Goal: Task Accomplishment & Management: Manage account settings

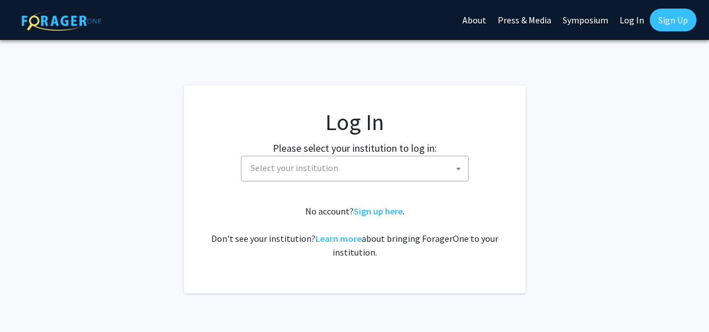
select select
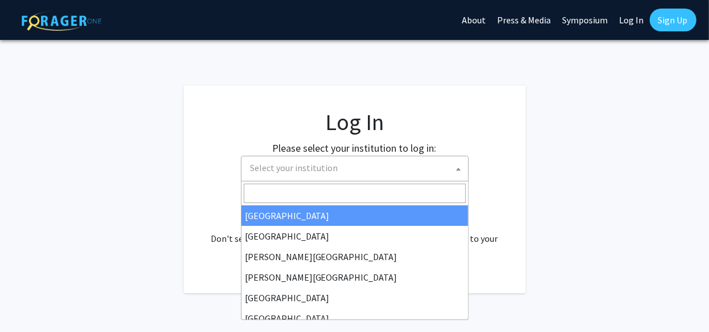
click at [285, 169] on span "Select your institution" at bounding box center [295, 167] width 88 height 11
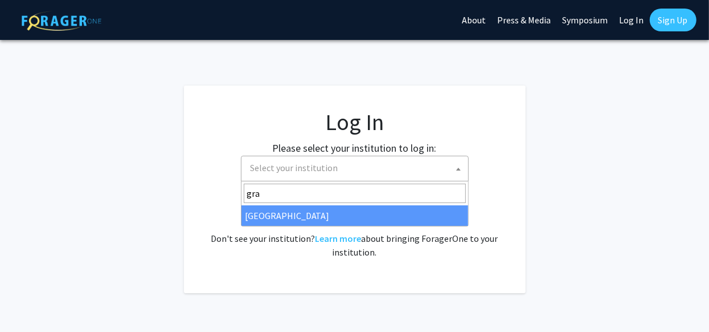
type input "gra"
select select "23"
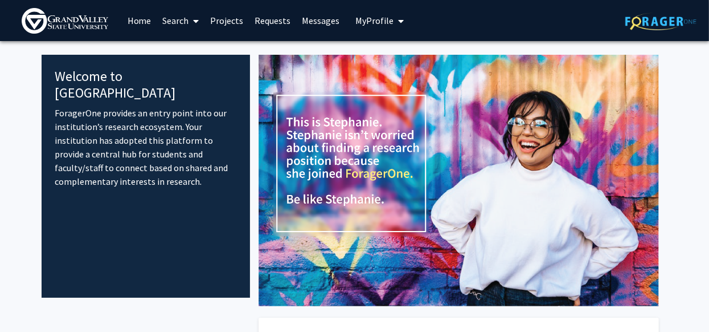
click at [370, 26] on span "My Profile" at bounding box center [375, 20] width 38 height 11
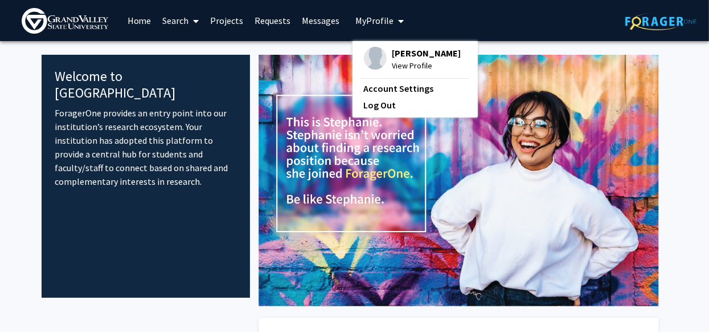
click at [398, 54] on span "[PERSON_NAME]" at bounding box center [427, 53] width 69 height 13
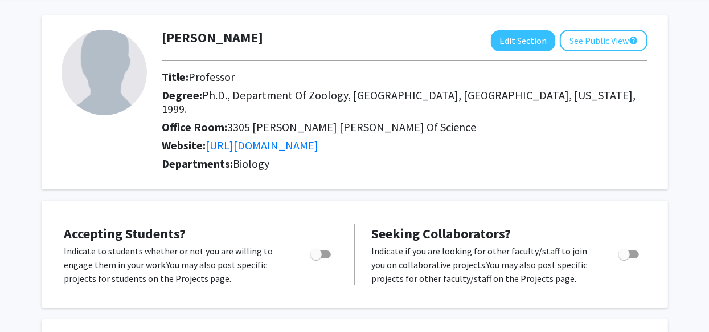
scroll to position [29, 0]
